Goal: Task Accomplishment & Management: Manage account settings

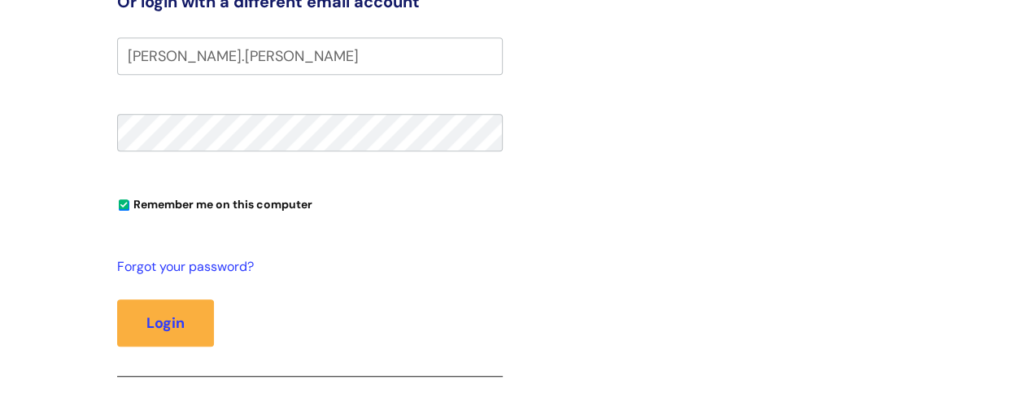
scroll to position [551, 0]
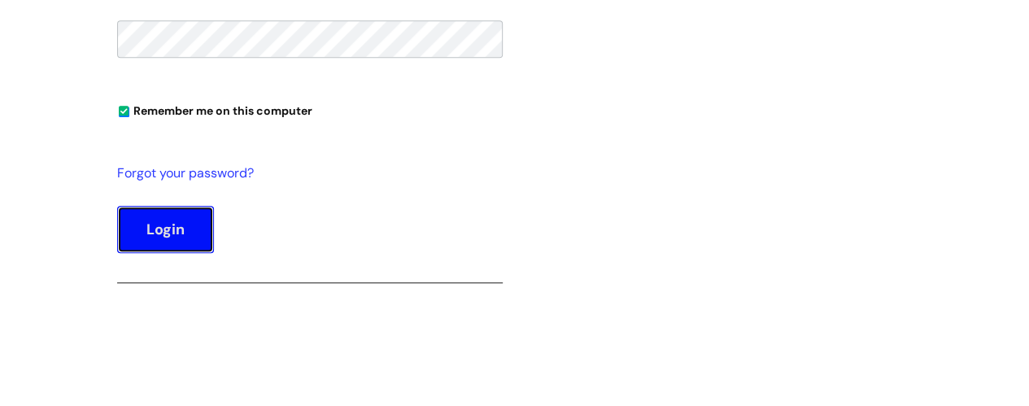
click at [155, 227] on button "Login" at bounding box center [165, 229] width 97 height 47
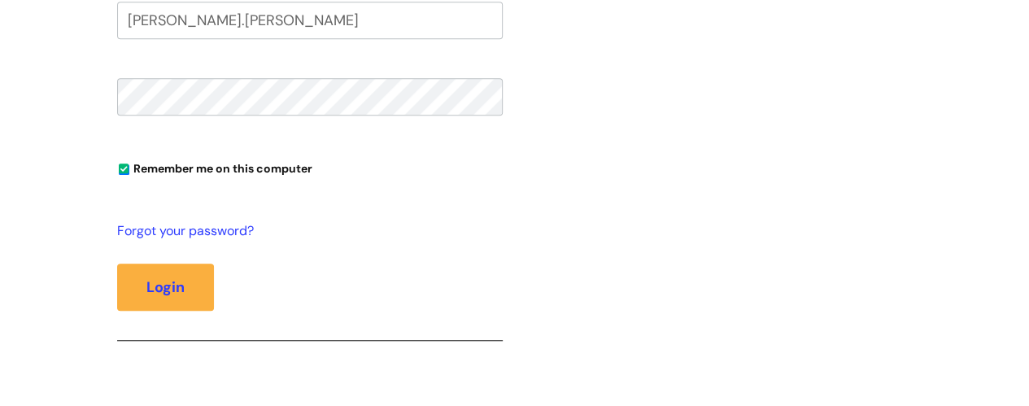
click at [198, 22] on input "Lucia.Kelly" at bounding box center [310, 20] width 386 height 37
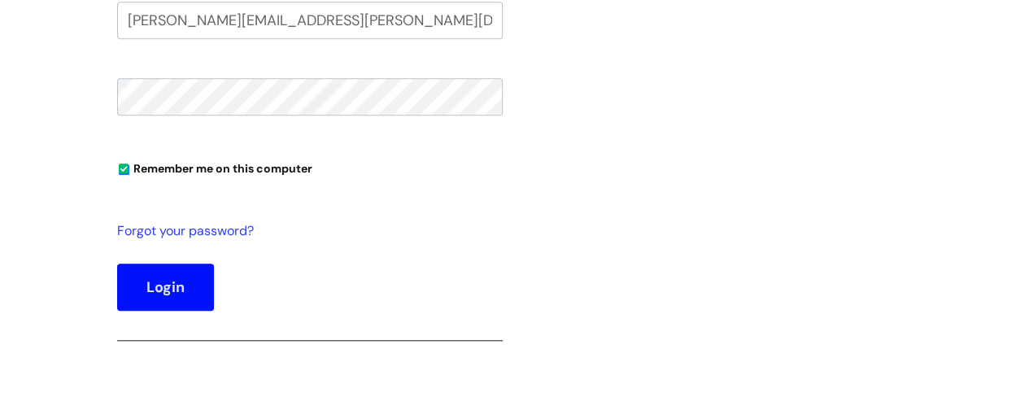
type input "Lucia.Kelly@wearewithyou.org.uk"
click at [174, 276] on button "Login" at bounding box center [165, 287] width 97 height 47
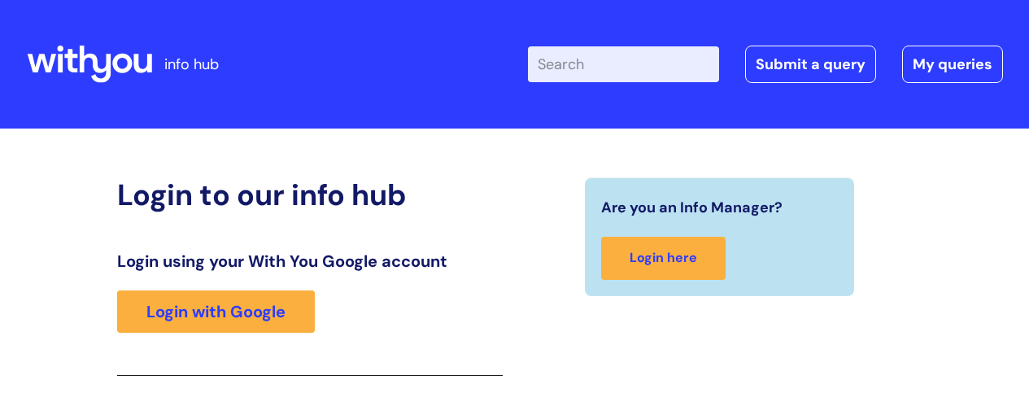
scroll to position [354, 0]
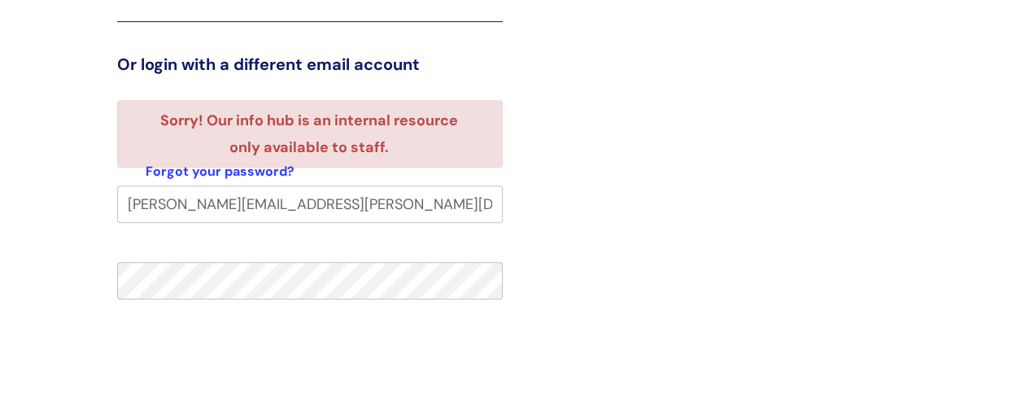
click at [624, 169] on div "Are you an Info Manager? Login here" at bounding box center [720, 184] width 410 height 721
